Goal: Information Seeking & Learning: Learn about a topic

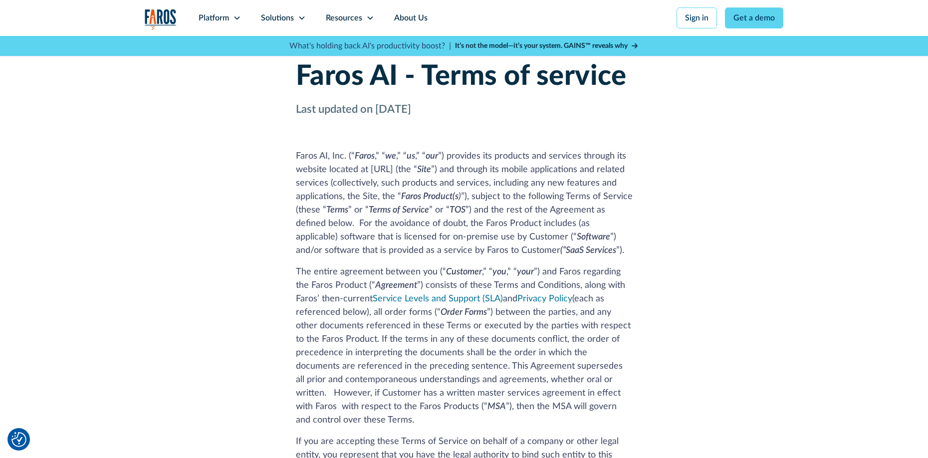
click at [172, 11] on img "home" at bounding box center [161, 19] width 32 height 20
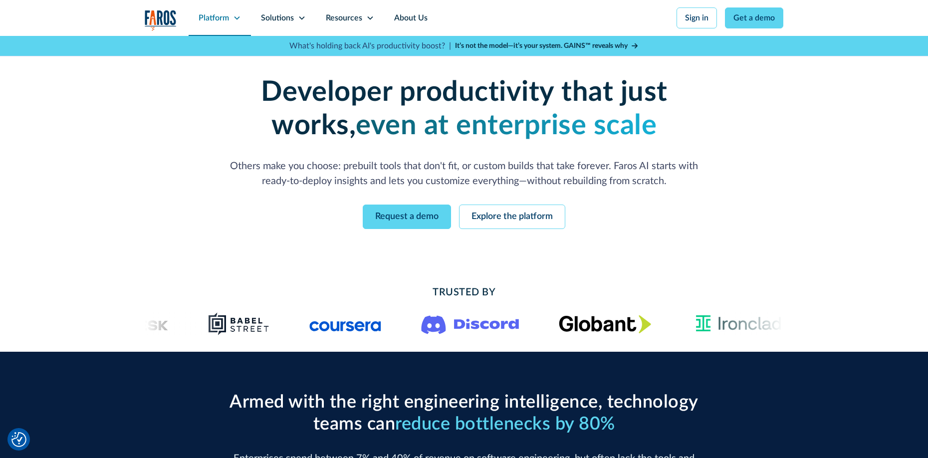
click at [237, 16] on icon at bounding box center [237, 18] width 8 height 8
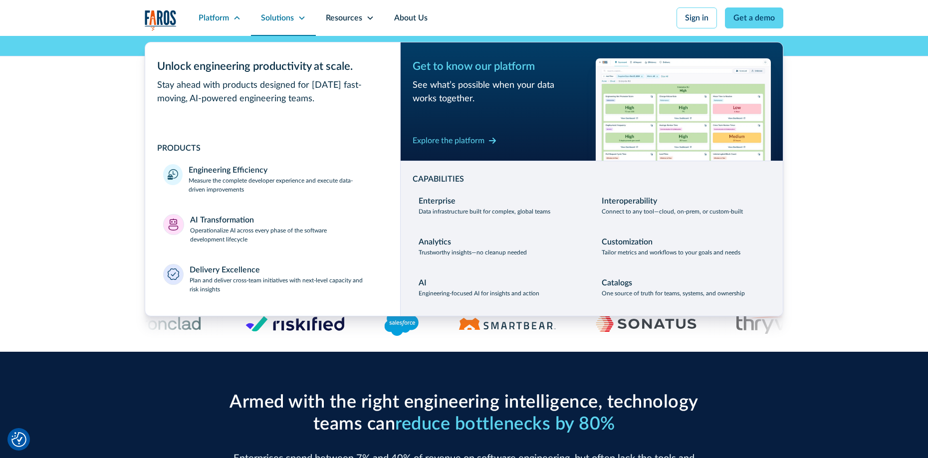
click at [305, 18] on icon at bounding box center [302, 18] width 8 height 8
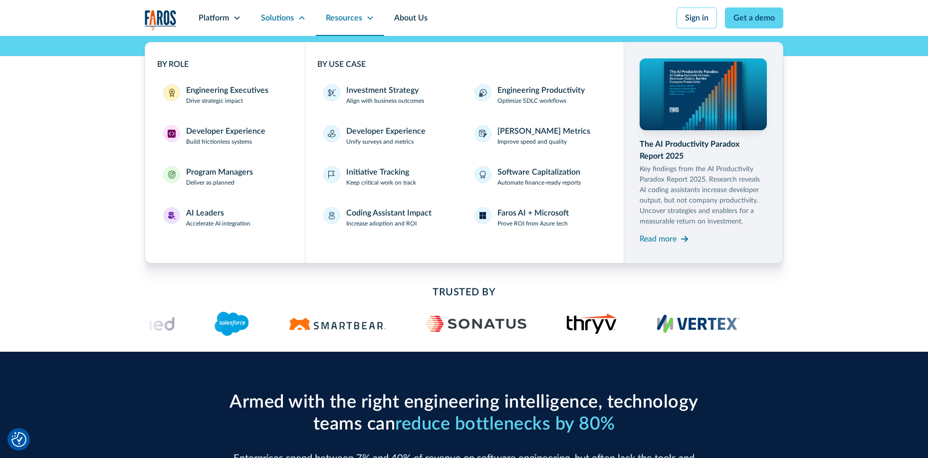
click at [371, 18] on icon at bounding box center [370, 18] width 8 height 8
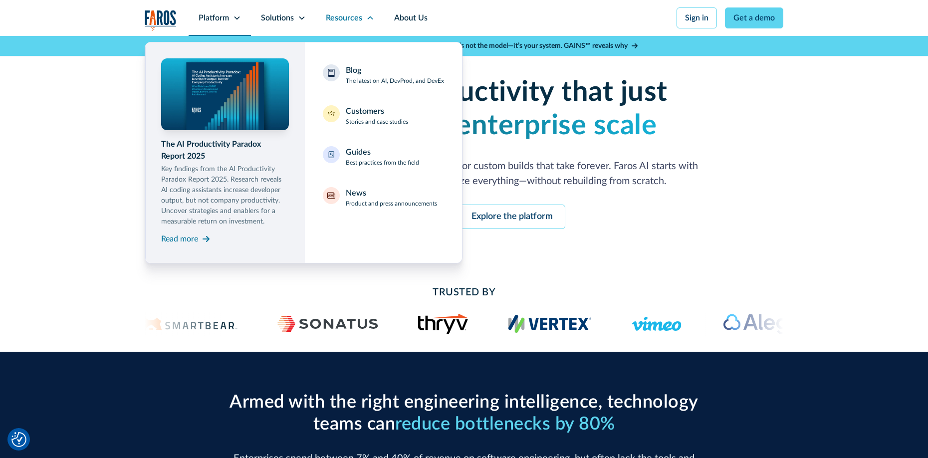
click at [236, 14] on icon at bounding box center [237, 18] width 8 height 8
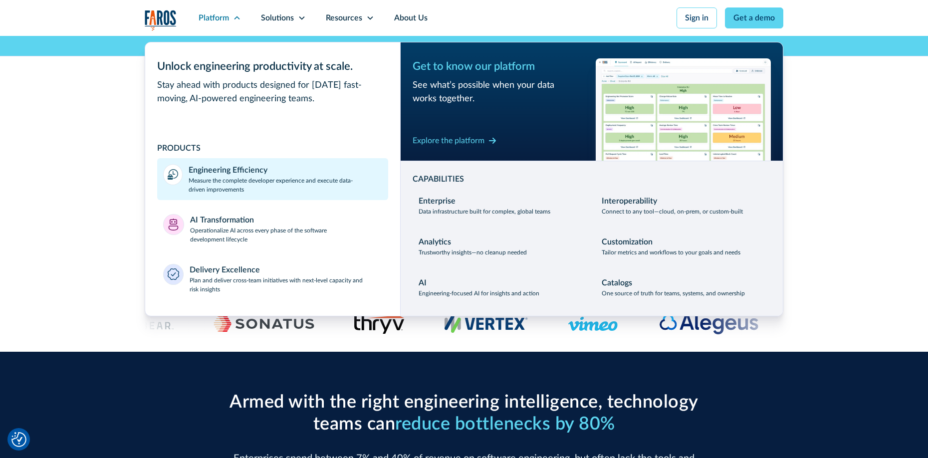
click at [209, 170] on div "Engineering Efficiency" at bounding box center [228, 170] width 79 height 12
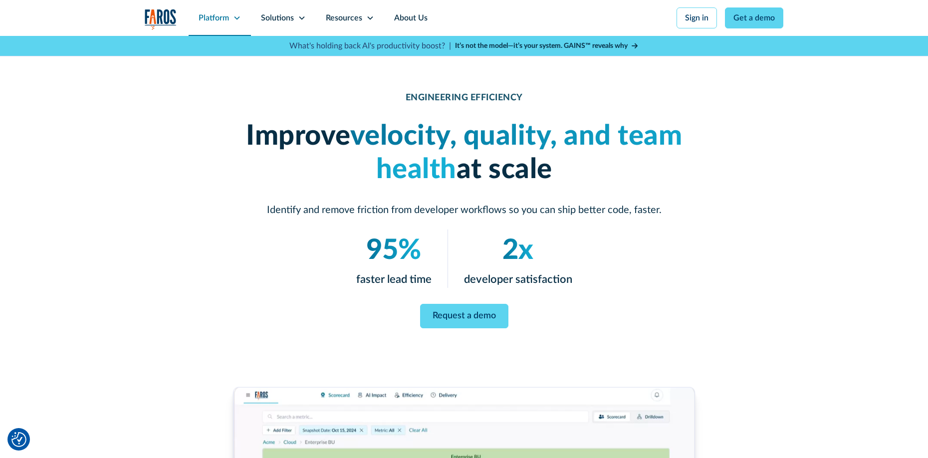
click at [229, 14] on div "Platform" at bounding box center [220, 18] width 62 height 36
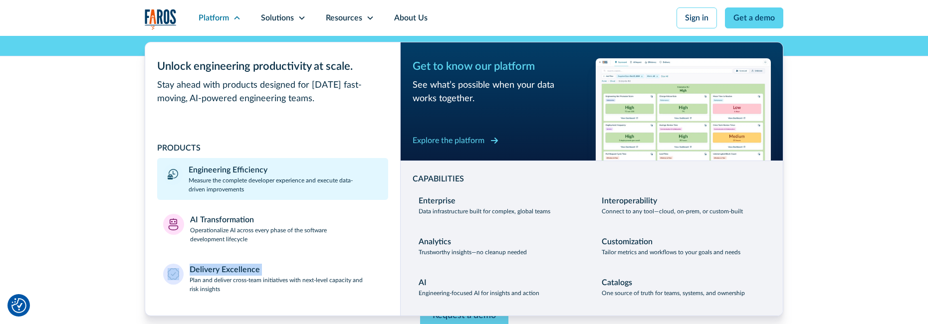
click at [473, 137] on div "Explore the platform" at bounding box center [449, 141] width 72 height 12
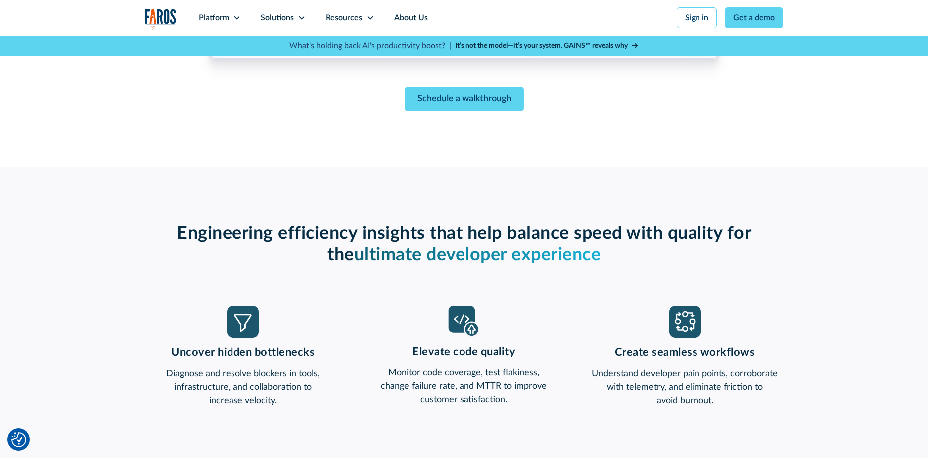
scroll to position [650, 0]
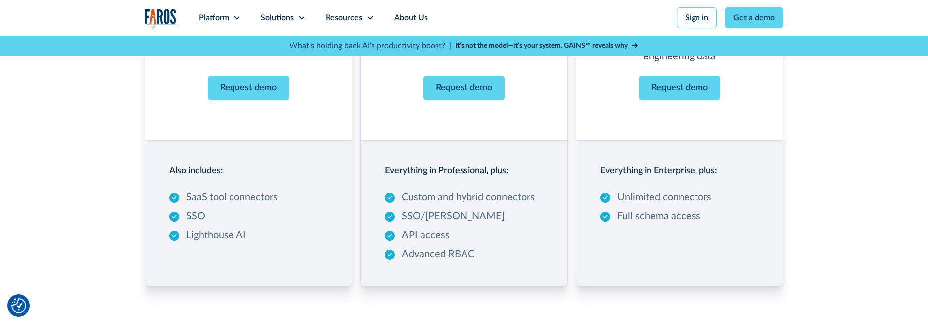
scroll to position [262, 0]
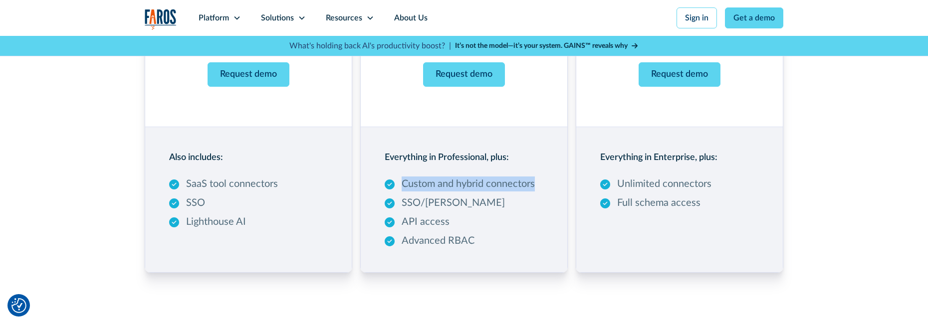
drag, startPoint x: 404, startPoint y: 184, endPoint x: 535, endPoint y: 191, distance: 131.8
click at [535, 191] on p "Custom and hybrid connectors" at bounding box center [468, 184] width 133 height 15
copy p "Custom and hybrid connectors"
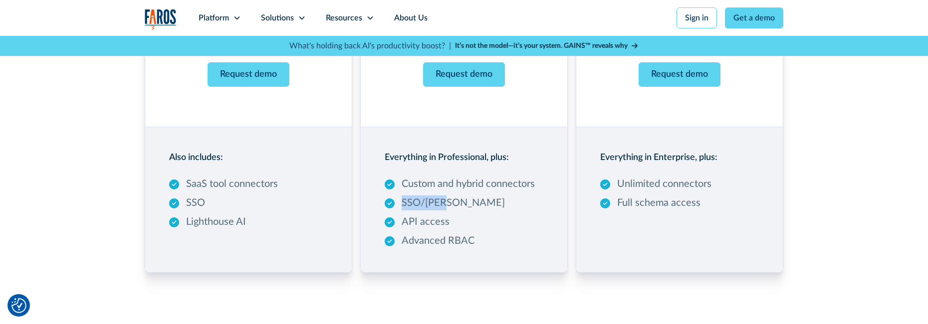
drag, startPoint x: 455, startPoint y: 203, endPoint x: 399, endPoint y: 203, distance: 56.9
click at [399, 203] on div "Custom and hybrid connectors SSO/SAML API access Advanced RBAC" at bounding box center [460, 213] width 150 height 72
copy p "SSO/SAML"
drag, startPoint x: 403, startPoint y: 222, endPoint x: 448, endPoint y: 222, distance: 45.4
click at [450, 222] on div "Custom and hybrid connectors SSO/SAML API access Advanced RBAC" at bounding box center [460, 213] width 150 height 72
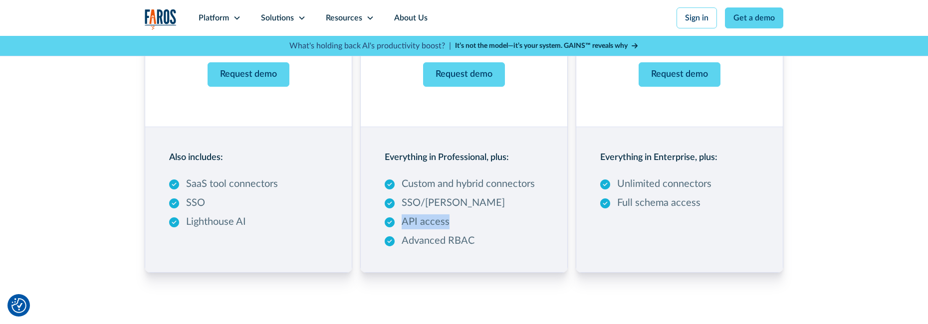
copy p "API access"
drag, startPoint x: 403, startPoint y: 240, endPoint x: 473, endPoint y: 240, distance: 70.8
click at [473, 240] on p "Advanced RBAC" at bounding box center [438, 240] width 73 height 15
copy p "Advanced RBAC"
